Goal: Transaction & Acquisition: Purchase product/service

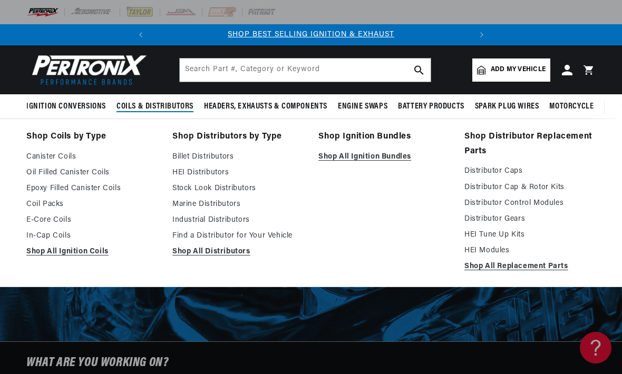
scroll to position [0, 59]
click at [187, 187] on link "Stock Look Distributors" at bounding box center [237, 188] width 131 height 13
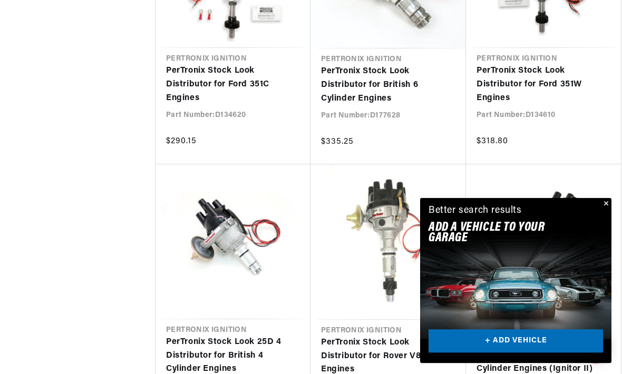
scroll to position [1063, 0]
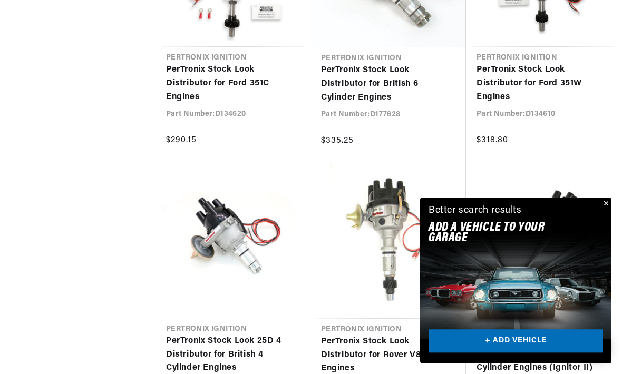
click at [606, 211] on button "Close" at bounding box center [605, 204] width 13 height 13
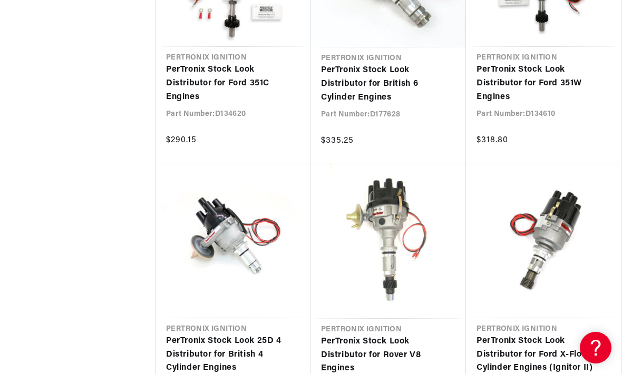
scroll to position [0, 319]
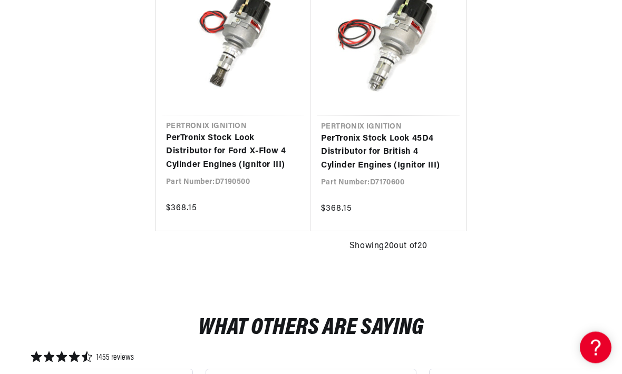
scroll to position [0, 319]
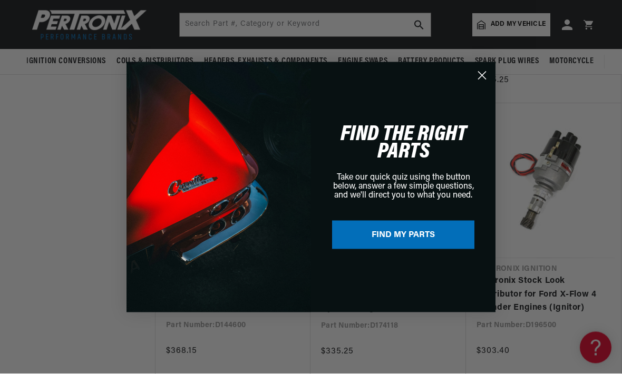
click at [481, 72] on circle "Close dialog" at bounding box center [481, 74] width 17 height 17
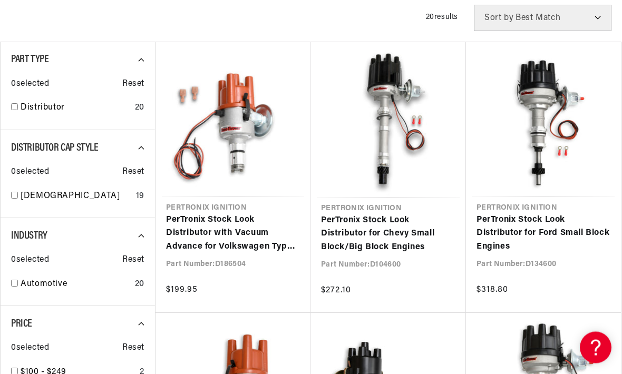
scroll to position [0, 0]
click at [391, 228] on link "PerTronix Stock Look Distributor for Chevy Small Block/Big Block Engines" at bounding box center [388, 234] width 134 height 41
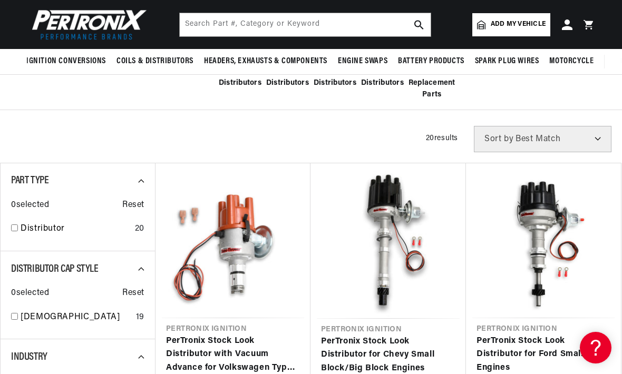
scroll to position [0, 319]
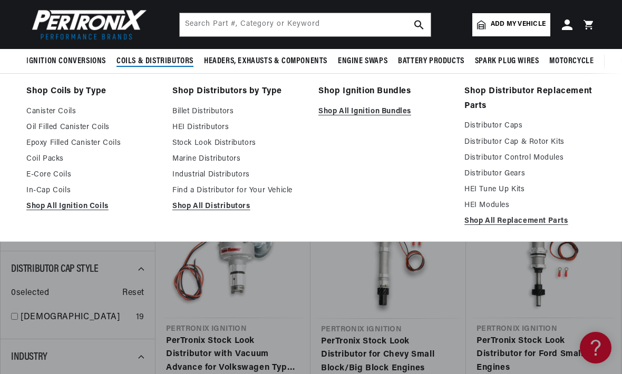
click at [34, 109] on link "Canister Coils" at bounding box center [91, 111] width 131 height 13
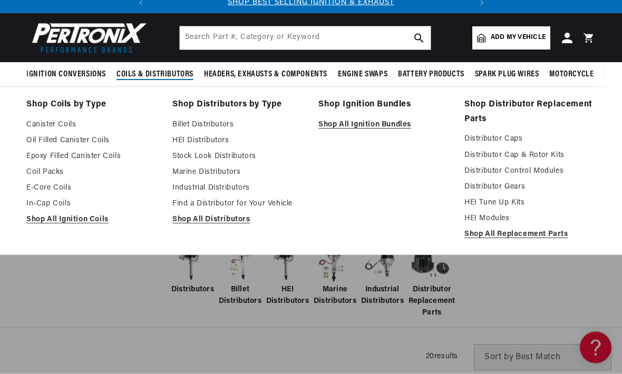
scroll to position [0, 0]
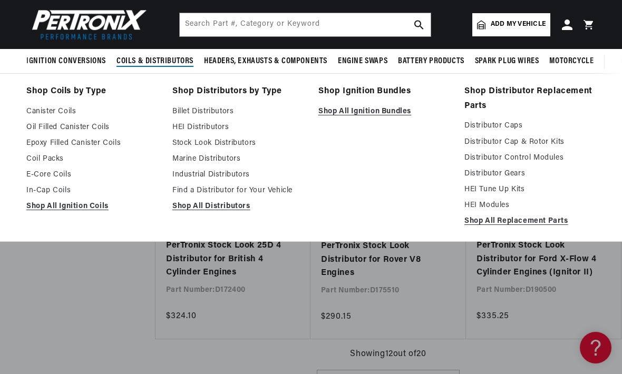
scroll to position [1158, 0]
click at [544, 142] on link "Distributor Cap & Rotor Kits" at bounding box center [529, 142] width 131 height 13
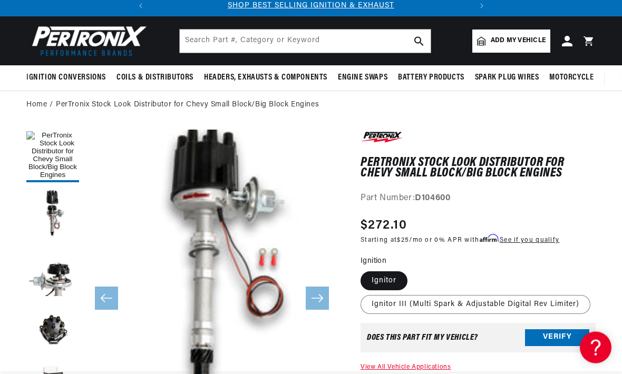
scroll to position [29, 0]
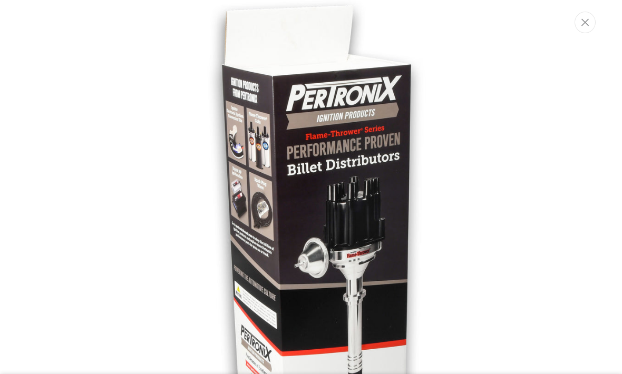
scroll to position [0, 0]
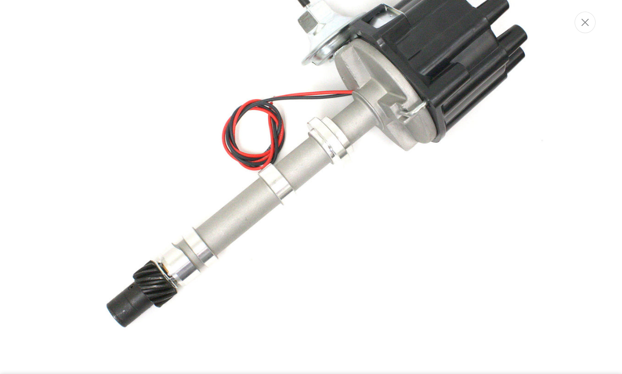
click at [588, 18] on icon "Close" at bounding box center [584, 22] width 7 height 8
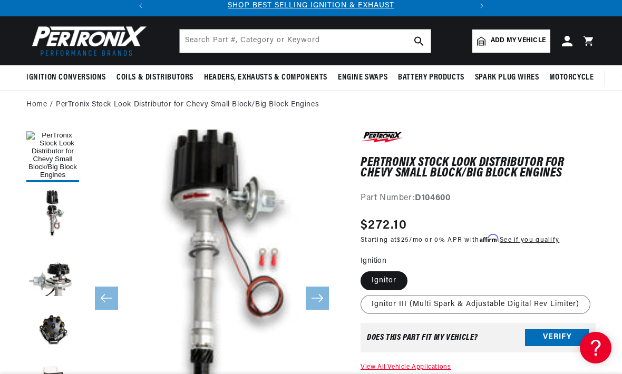
click at [588, 18] on header "BETTER SEARCH RESULTS Add your vehicle's year, make, and model to find parts be…" at bounding box center [311, 40] width 622 height 49
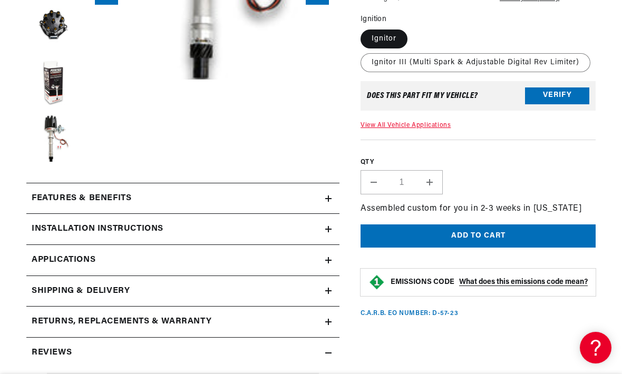
click at [55, 198] on h2 "Features & Benefits" at bounding box center [82, 199] width 100 height 14
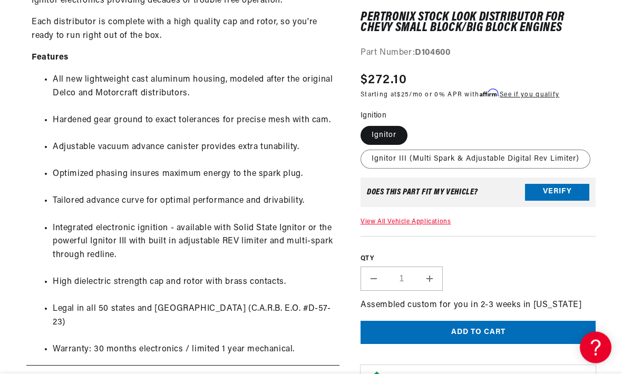
click at [15, 312] on section "PerTronix Stock Look Distributor for Chevy Small Block/Big Block Engines PerTro…" at bounding box center [311, 12] width 622 height 1399
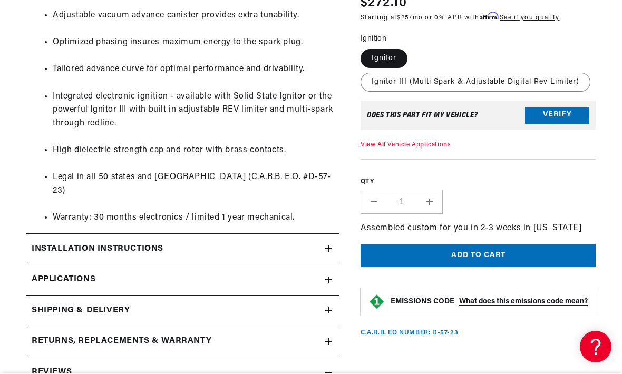
scroll to position [0, 319]
click at [330, 247] on icon at bounding box center [328, 250] width 6 height 6
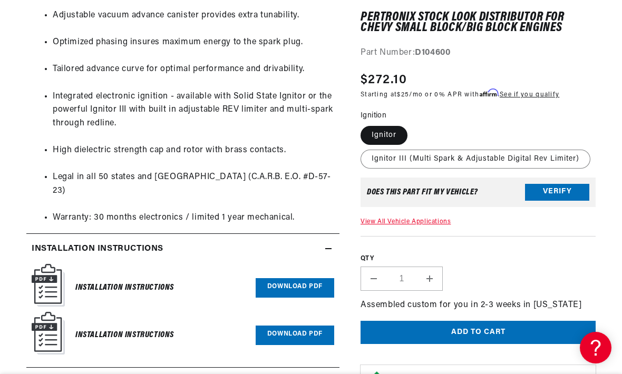
scroll to position [0, 0]
click at [108, 281] on h6 "Installation Instructions" at bounding box center [124, 288] width 99 height 14
click at [62, 264] on img at bounding box center [48, 285] width 33 height 43
click at [303, 278] on link "Download PDF" at bounding box center [295, 288] width 79 height 20
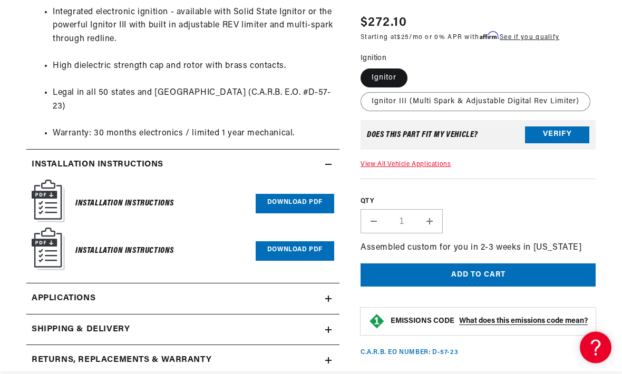
click at [80, 293] on span "Applications" at bounding box center [64, 300] width 64 height 14
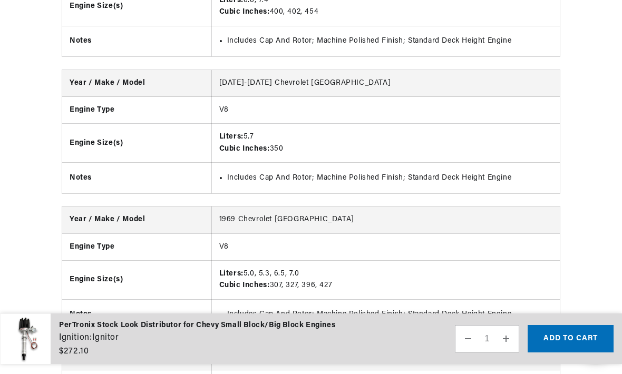
scroll to position [3187, 0]
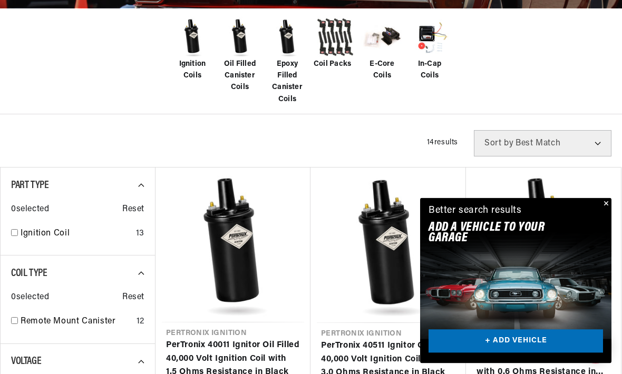
scroll to position [265, 0]
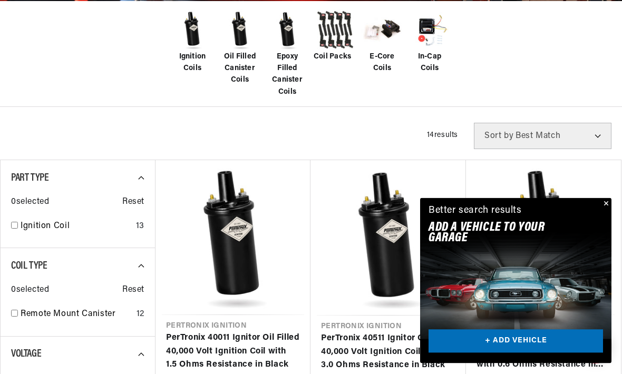
click at [606, 211] on button "Close" at bounding box center [605, 204] width 13 height 13
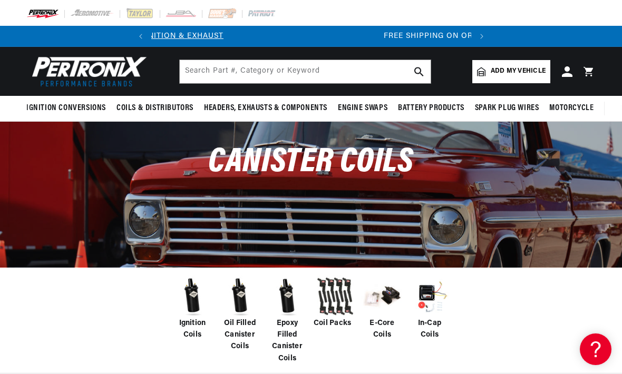
scroll to position [0, 0]
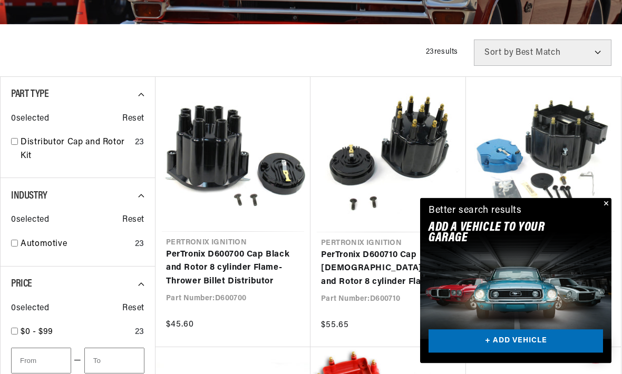
scroll to position [242, 0]
click at [607, 211] on button "Close" at bounding box center [605, 204] width 13 height 13
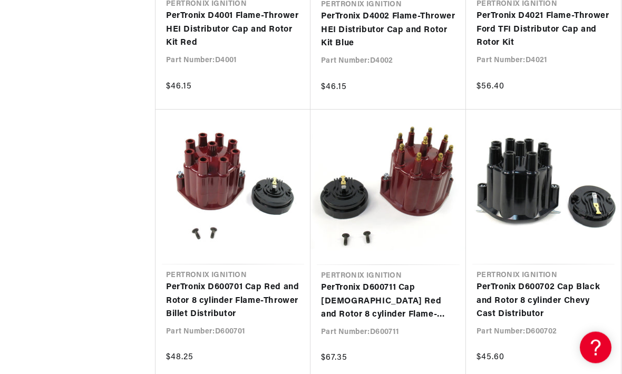
scroll to position [0, 248]
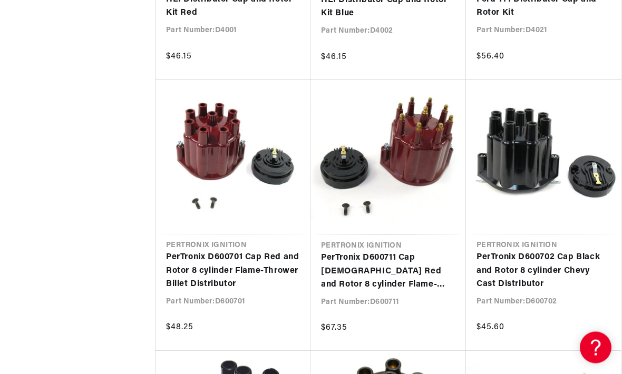
scroll to position [1053, 0]
click at [542, 260] on link "PerTronix D600702 Cap Black and Rotor 8 cylinder Chevy Cast Distributor" at bounding box center [543, 271] width 134 height 41
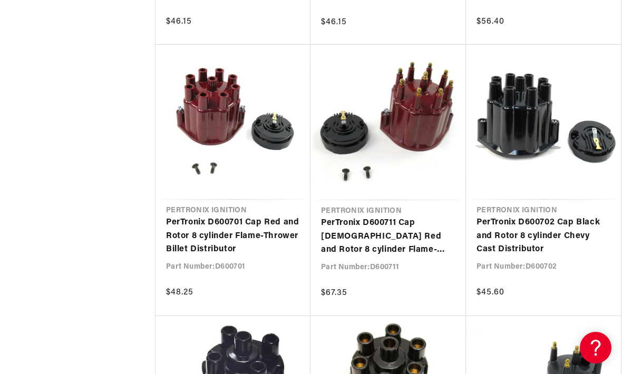
scroll to position [0, 0]
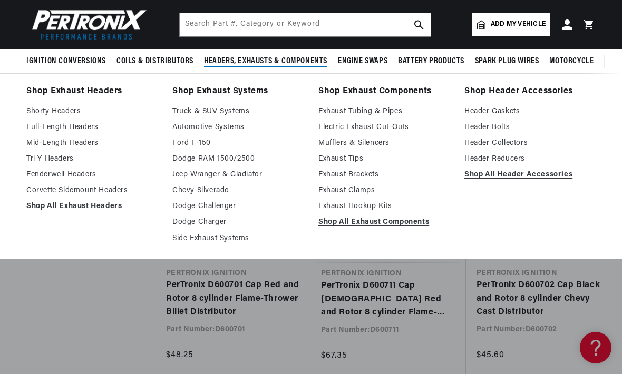
click at [41, 143] on link "Mid-Length Headers" at bounding box center [91, 143] width 131 height 13
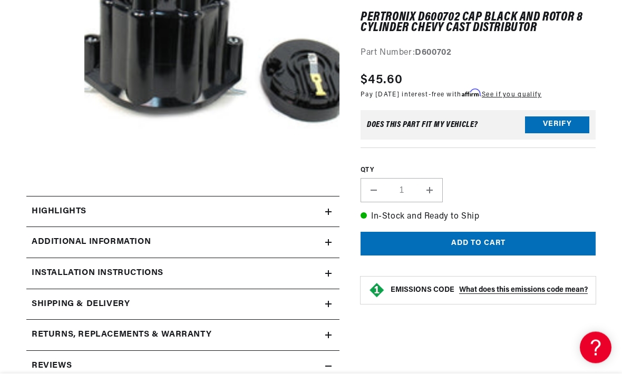
scroll to position [244, 0]
click at [550, 122] on button "Verify" at bounding box center [557, 124] width 64 height 17
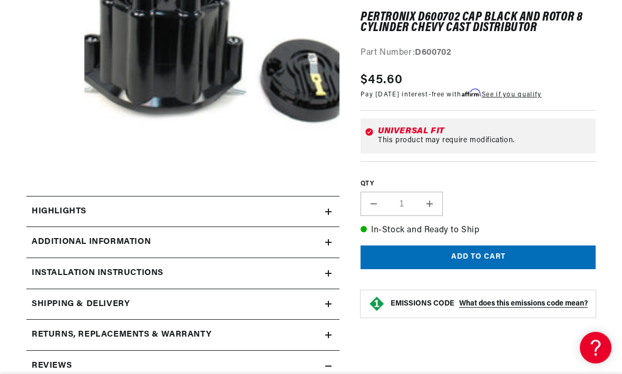
scroll to position [0, 0]
click at [573, 166] on div "QTY Decrease quantity for PerTronix D600702 Cap Black and Rotor 8 cylinder Chev…" at bounding box center [478, 188] width 235 height 55
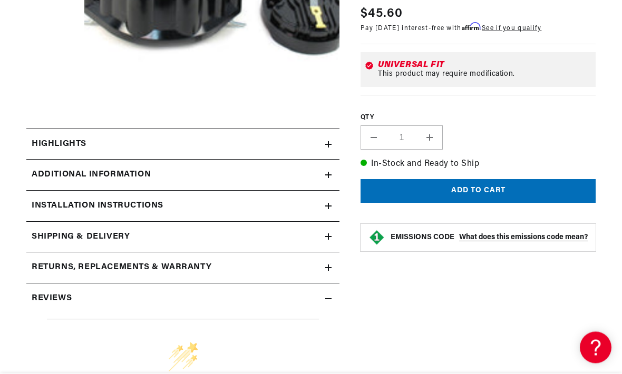
scroll to position [313, 0]
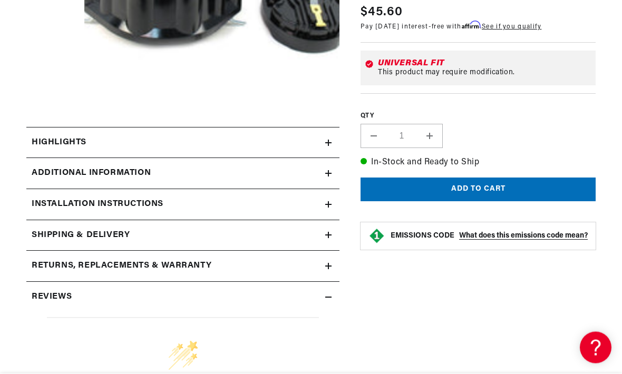
click at [108, 202] on h2 "Installation instructions" at bounding box center [98, 205] width 132 height 14
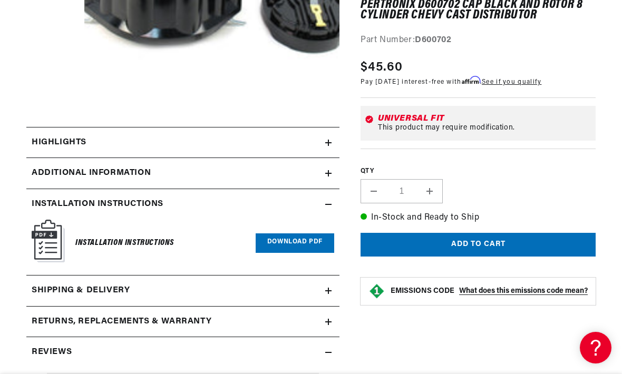
click at [105, 240] on h6 "Installation Instructions" at bounding box center [124, 243] width 99 height 14
click at [268, 241] on link "Download PDF" at bounding box center [295, 244] width 79 height 20
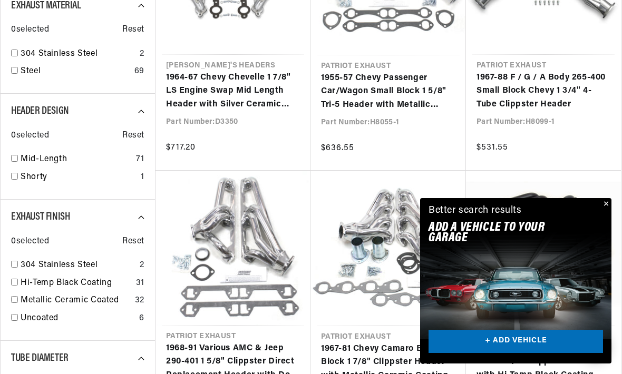
scroll to position [0, 319]
click at [606, 211] on button "Close" at bounding box center [605, 204] width 13 height 13
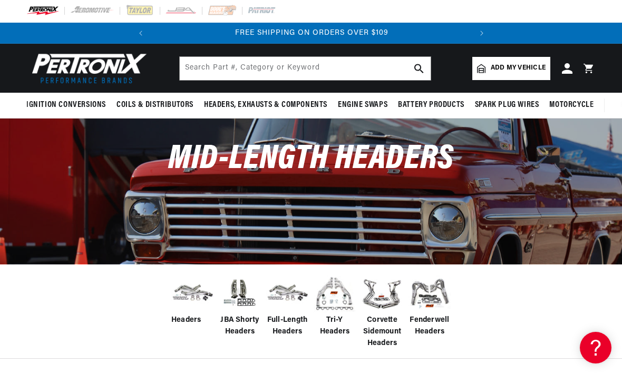
scroll to position [0, 0]
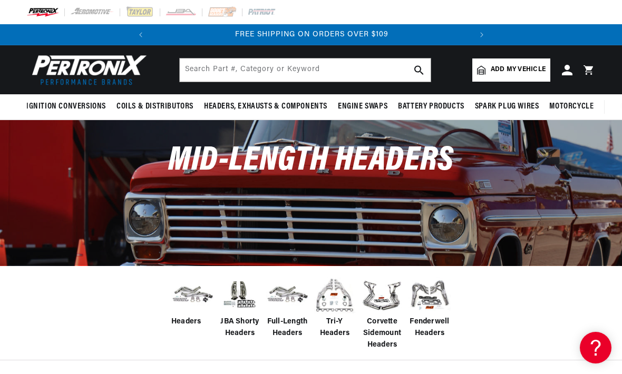
click at [517, 72] on span "Add my vehicle" at bounding box center [518, 70] width 55 height 10
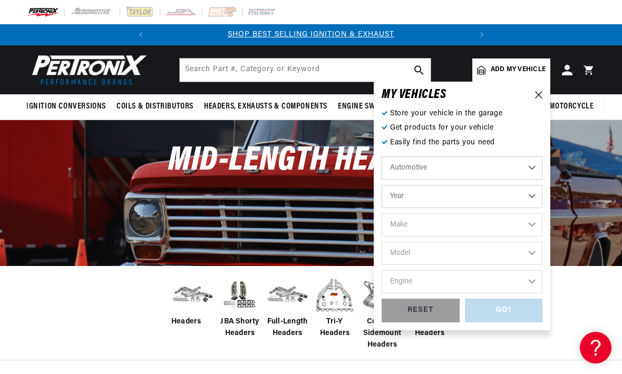
click at [532, 196] on select "Year [DATE] 2025 2024 2023 2022 2021 2020 2019 2018 2017 2016 2015 2014 2013 20…" at bounding box center [462, 196] width 161 height 23
select select "1968"
click at [532, 227] on select "Make Alfa Romeo American Motors Aston [PERSON_NAME][GEOGRAPHIC_DATA] [PERSON_NA…" at bounding box center [462, 224] width 161 height 23
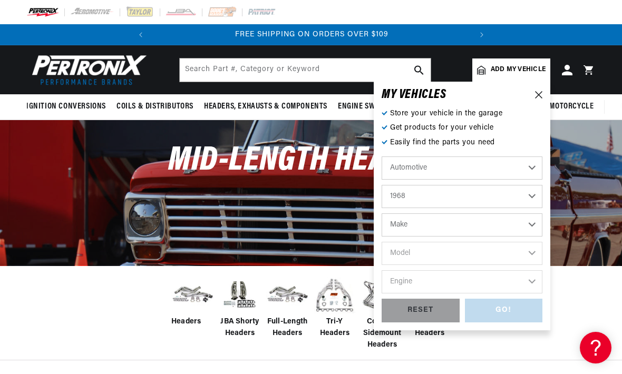
select select "Chevrolet"
click at [533, 255] on select "Model [GEOGRAPHIC_DATA] [GEOGRAPHIC_DATA] C10 Pickup C10 Suburban C20 Pickup C2…" at bounding box center [462, 253] width 161 height 23
select select "Chevelle"
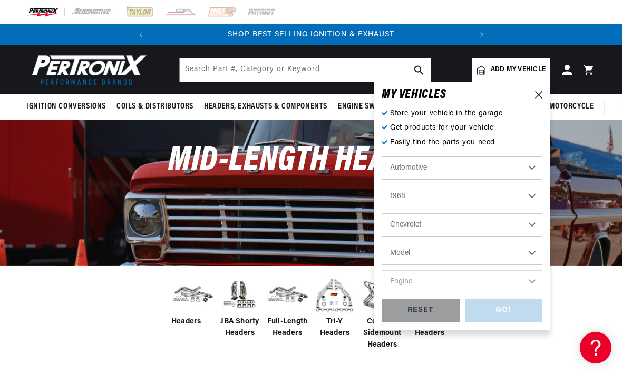
select select "Chevelle"
click at [529, 282] on select "Engine 3.2L 4.6L 6.6L 7.4L 230cid / 3.8L 250cid / 4.1L 305cid / 5.0L 307cid / 5…" at bounding box center [462, 281] width 161 height 23
select select "307cid-5.0L"
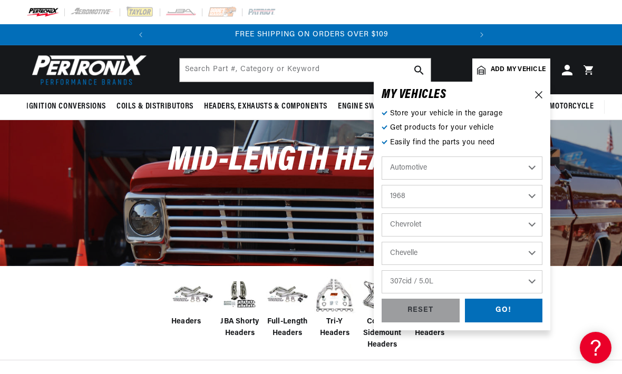
click at [531, 280] on select "3.2L 4.6L 6.6L 7.4L 230cid / 3.8L 250cid / 4.1L 305cid / 5.0L 307cid / 5.0L 327…" at bounding box center [462, 281] width 161 height 23
select select "396cid-6.5L"
click at [503, 315] on div "GO!" at bounding box center [504, 311] width 78 height 24
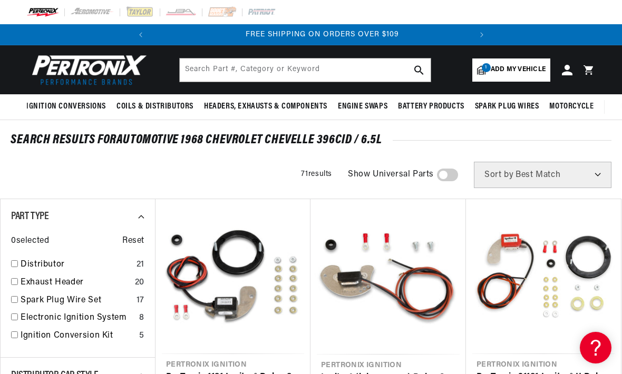
scroll to position [0, 319]
click at [16, 280] on input "checkbox" at bounding box center [14, 281] width 7 height 7
checkbox input "true"
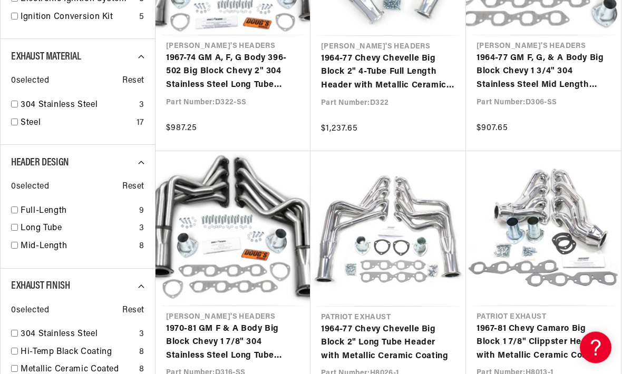
scroll to position [0, 319]
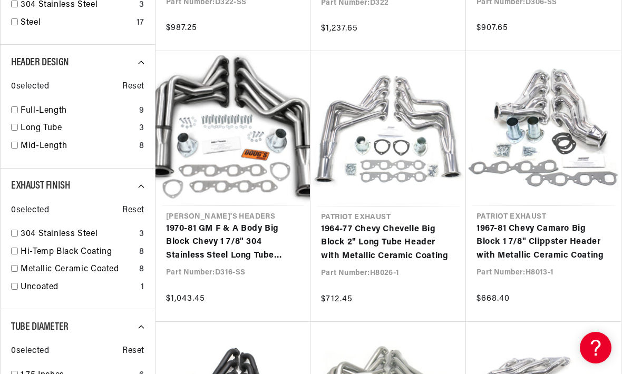
scroll to position [424, 0]
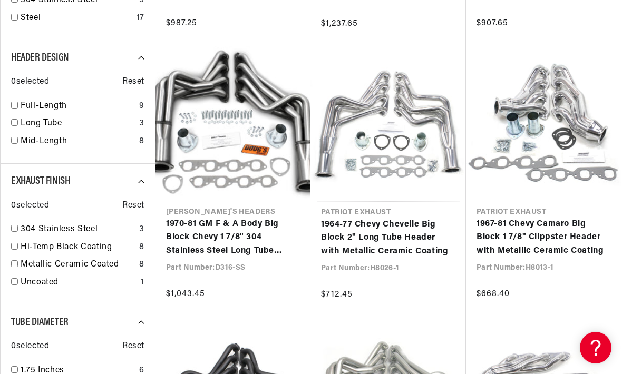
click at [544, 236] on link "1967-81 Chevy Camaro Big Block 1 7/8" Clippster Header with Metallic Ceramic Co…" at bounding box center [543, 238] width 134 height 41
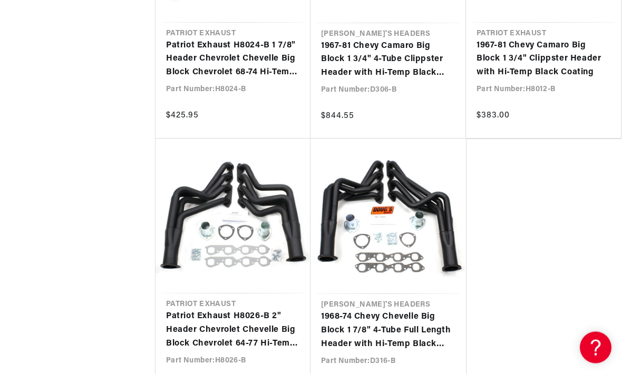
scroll to position [1689, 0]
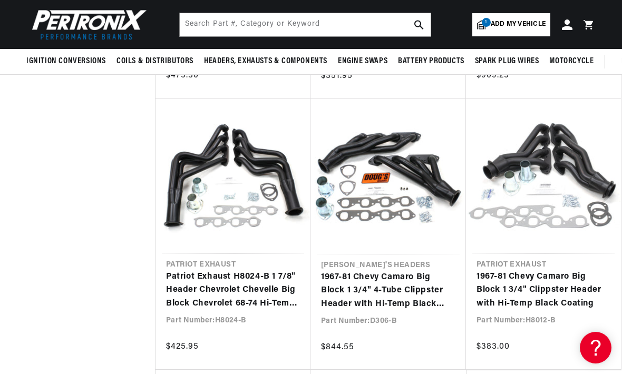
scroll to position [0, 319]
